Goal: Transaction & Acquisition: Purchase product/service

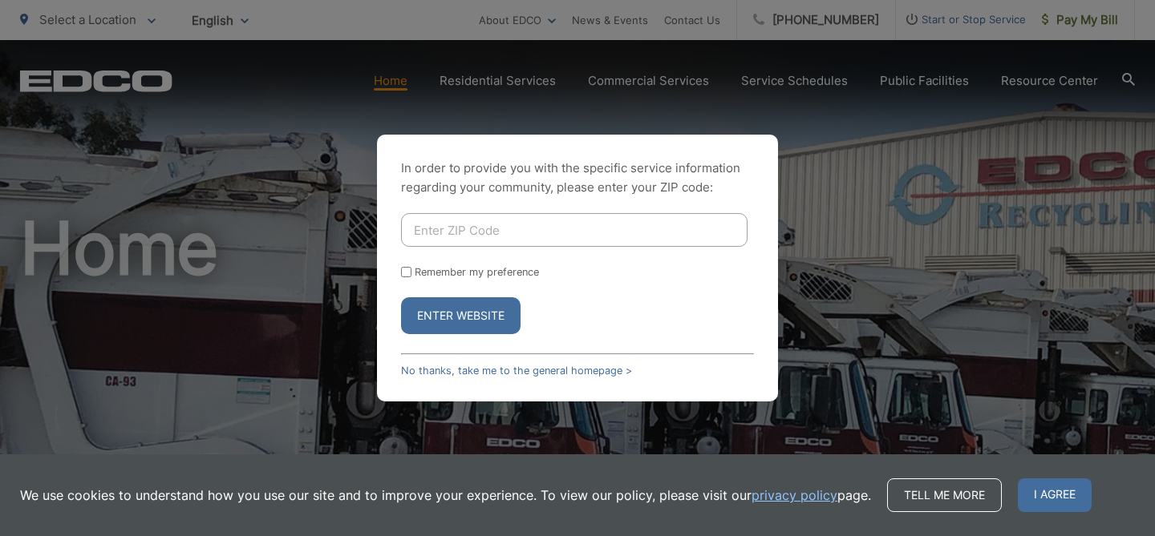
click at [457, 233] on input "Enter ZIP Code" at bounding box center [574, 230] width 346 height 34
type input "91932"
click at [405, 272] on input "Remember my preference" at bounding box center [406, 272] width 10 height 10
checkbox input "true"
click at [447, 309] on button "Enter Website" at bounding box center [460, 315] width 119 height 37
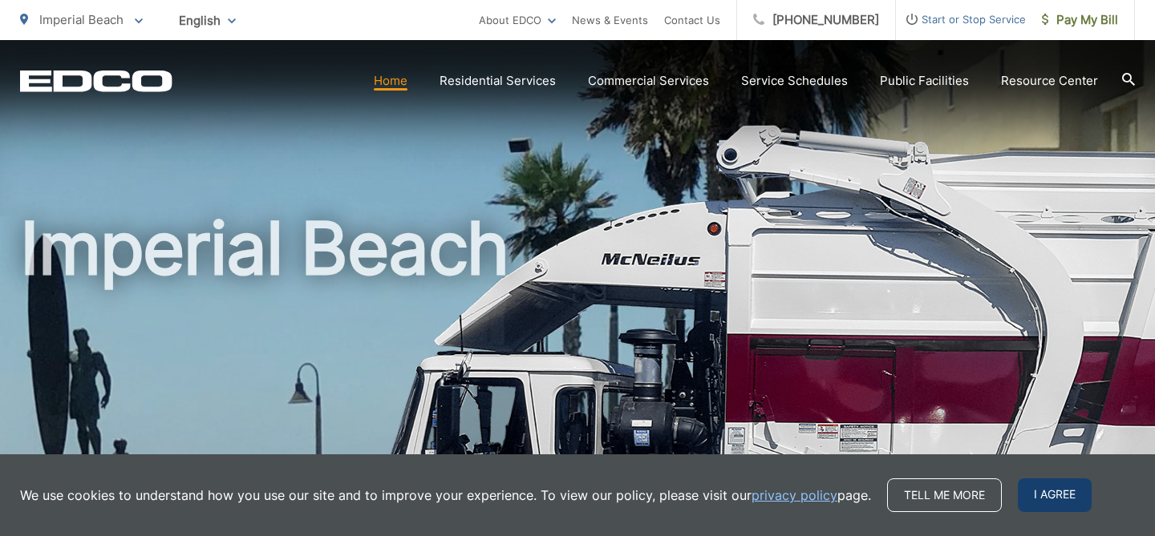
click at [1037, 487] on span "I agree" at bounding box center [1054, 496] width 74 height 34
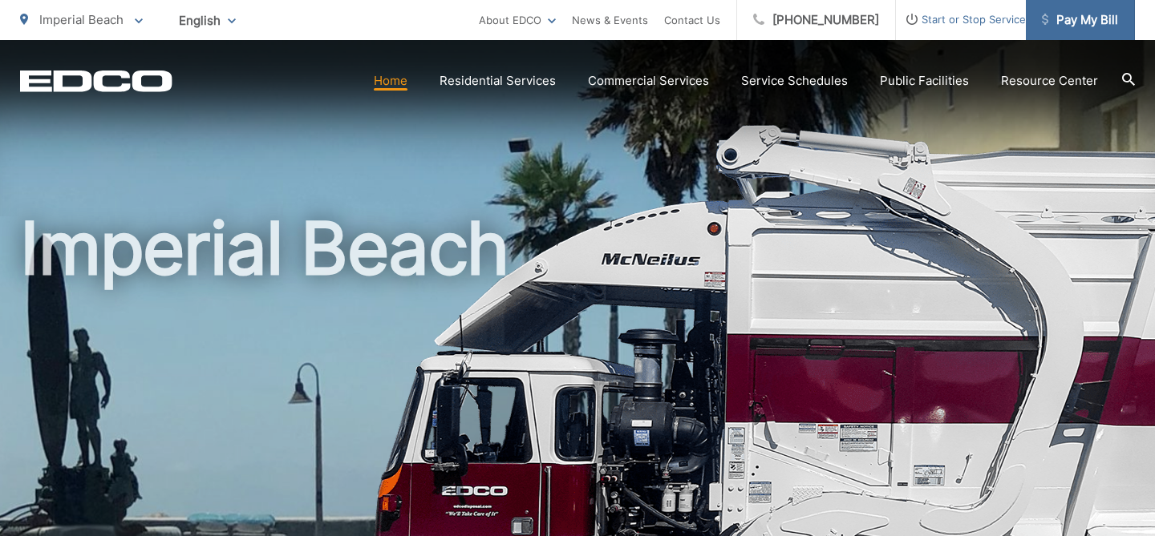
click at [1070, 18] on span "Pay My Bill" at bounding box center [1079, 19] width 76 height 19
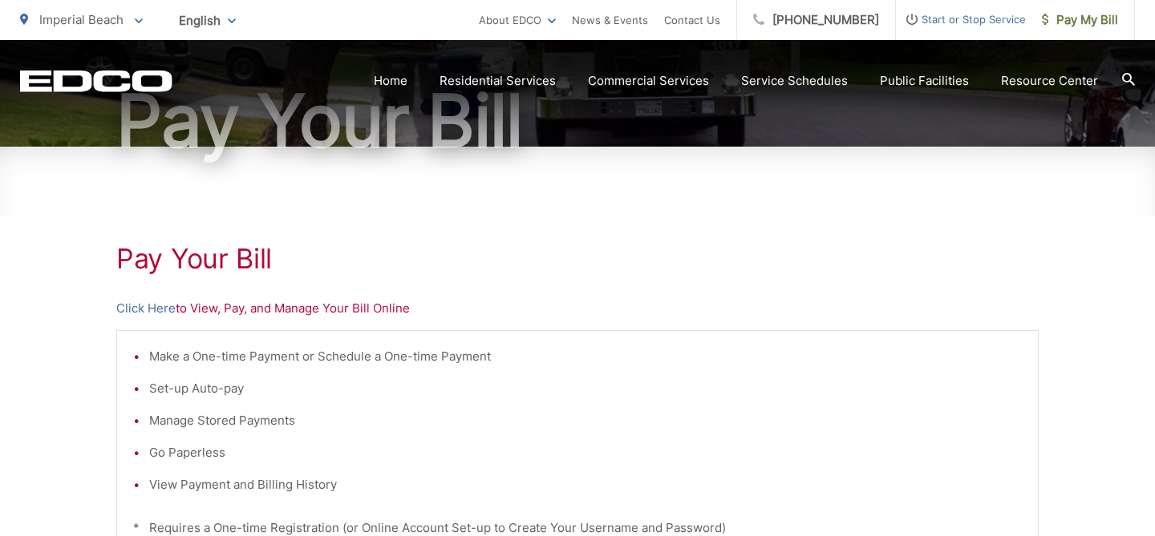
scroll to position [184, 0]
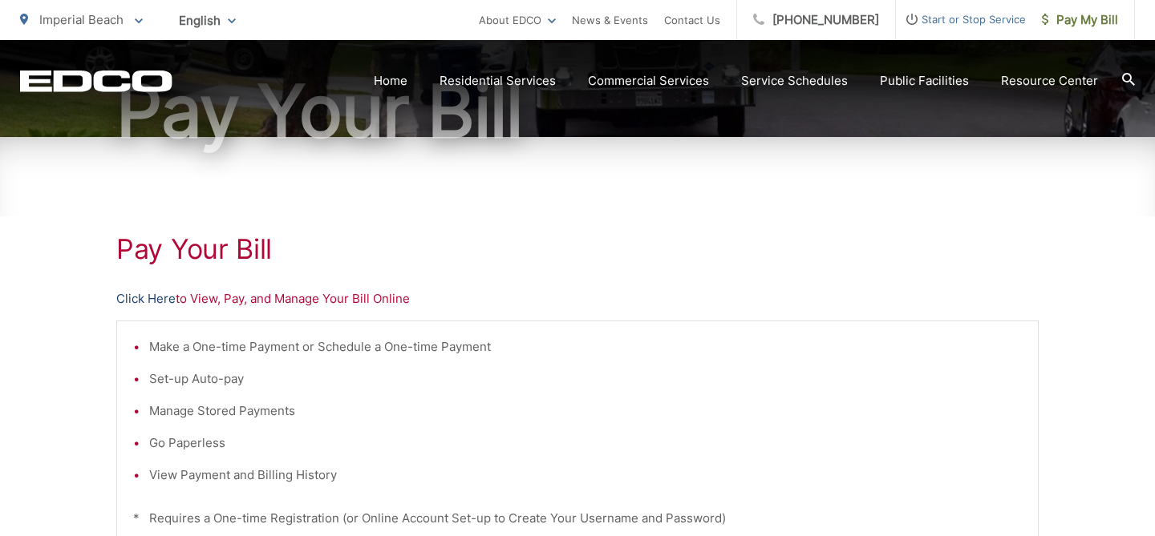
click at [152, 297] on link "Click Here" at bounding box center [145, 298] width 59 height 19
